Goal: Transaction & Acquisition: Purchase product/service

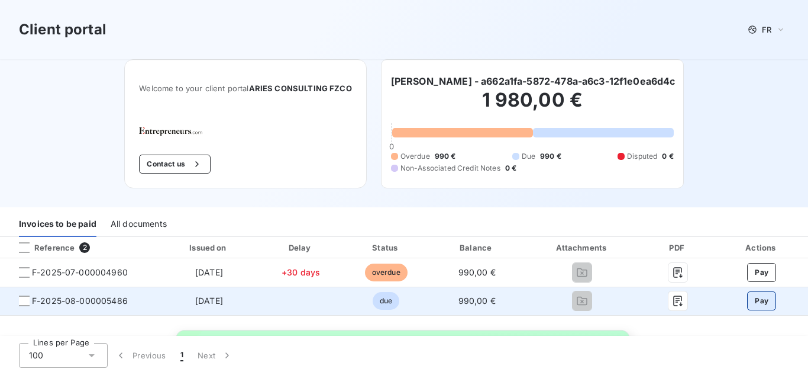
scroll to position [59, 0]
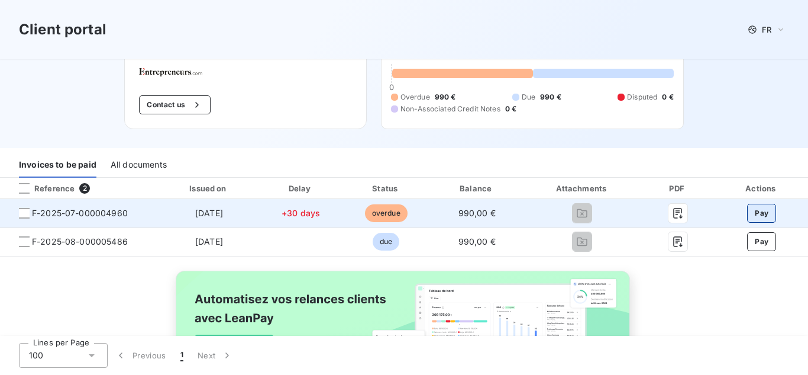
click at [748, 215] on button "Pay" at bounding box center [761, 213] width 29 height 19
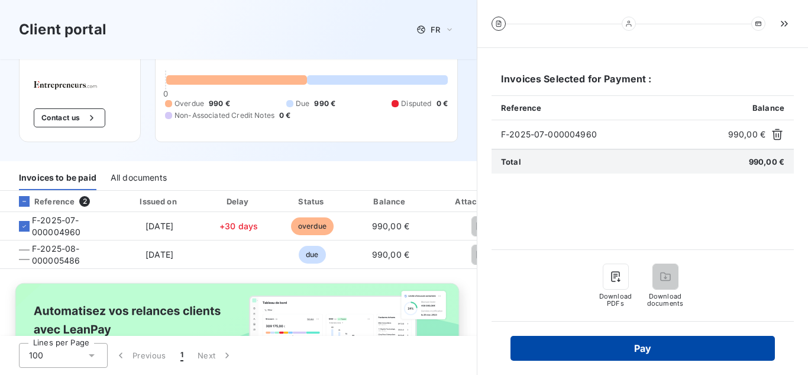
click at [633, 339] on button "Pay" at bounding box center [643, 347] width 264 height 25
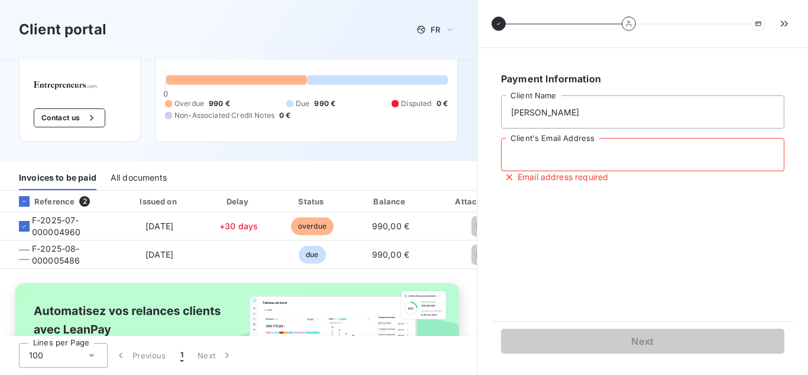
click at [603, 159] on input "Client's Email Address" at bounding box center [642, 154] width 283 height 33
type input "[PERSON_NAME][EMAIL_ADDRESS][DOMAIN_NAME]"
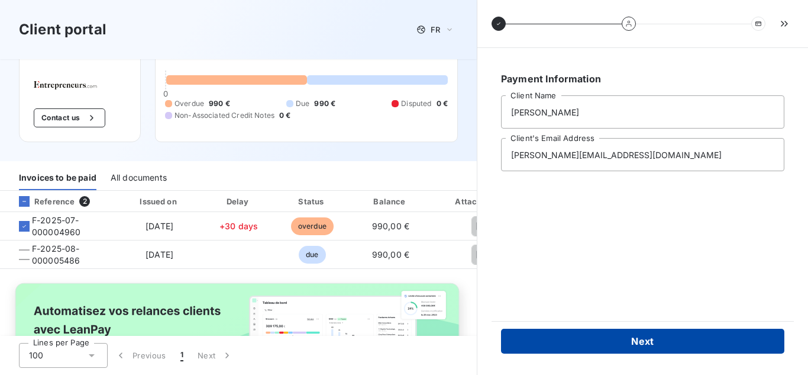
click at [662, 347] on button "Next" at bounding box center [642, 340] width 283 height 25
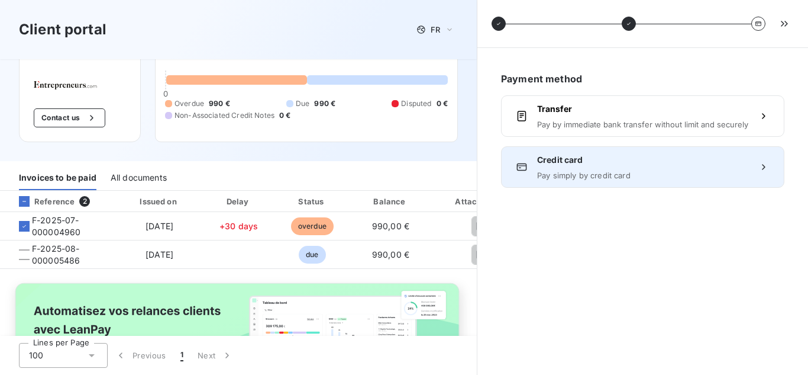
click at [690, 152] on div "Credit card Pay simply by credit card" at bounding box center [642, 166] width 283 height 41
